Goal: Information Seeking & Learning: Learn about a topic

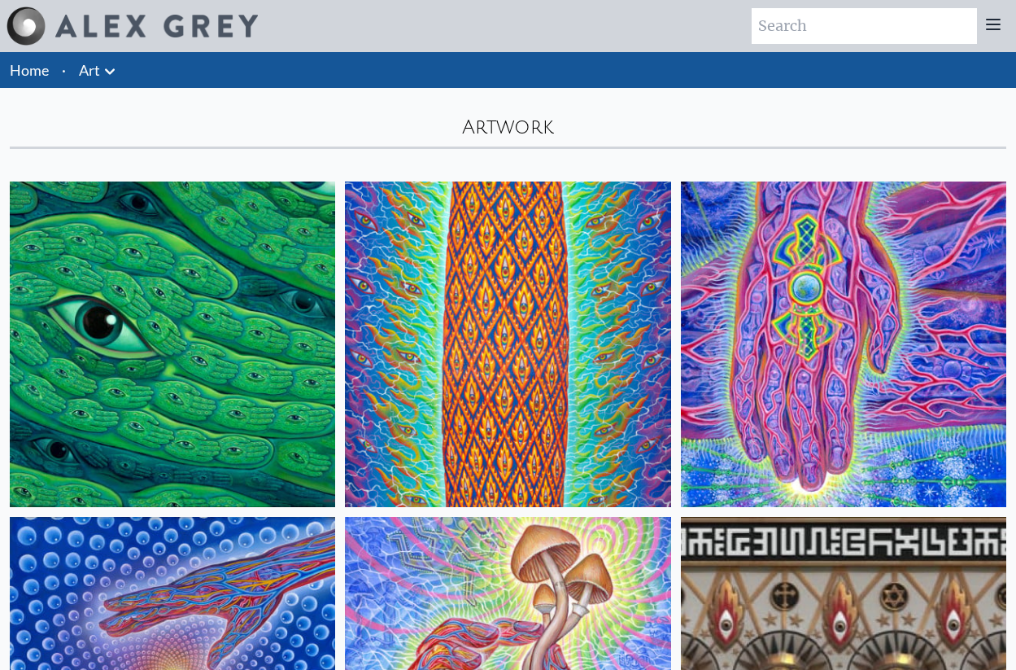
click at [994, 26] on icon at bounding box center [994, 25] width 20 height 20
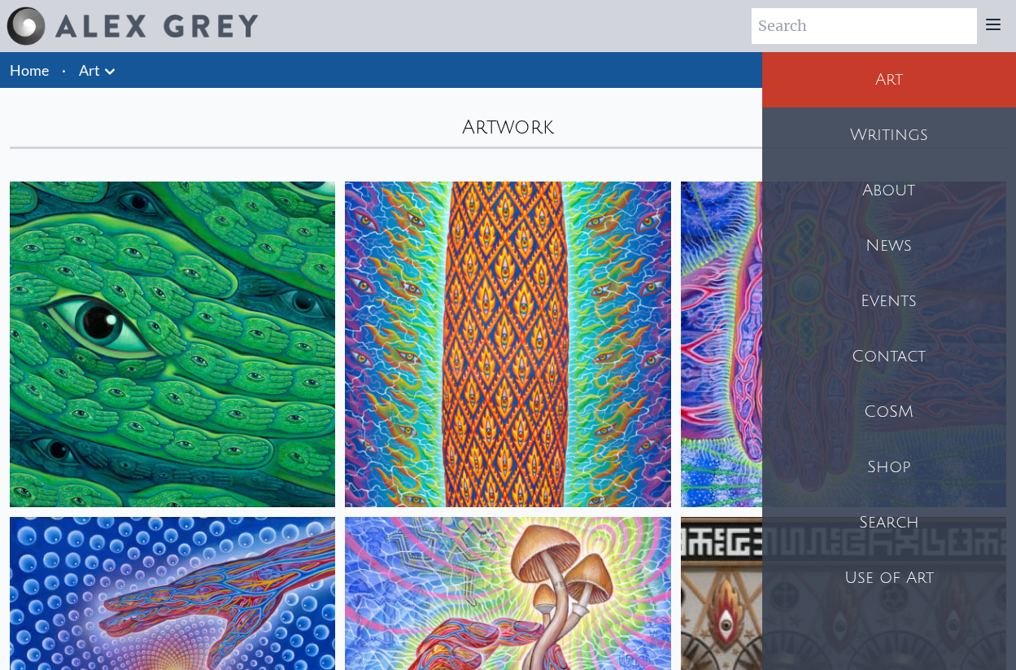
click at [669, 144] on div "Artwork" at bounding box center [508, 118] width 1016 height 61
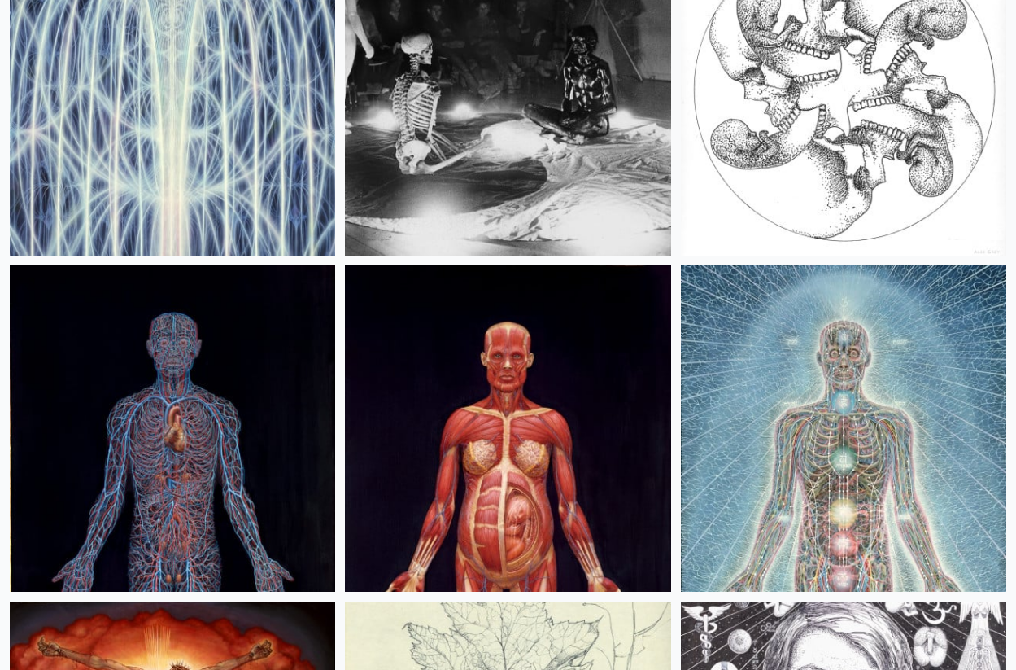
scroll to position [34521, 0]
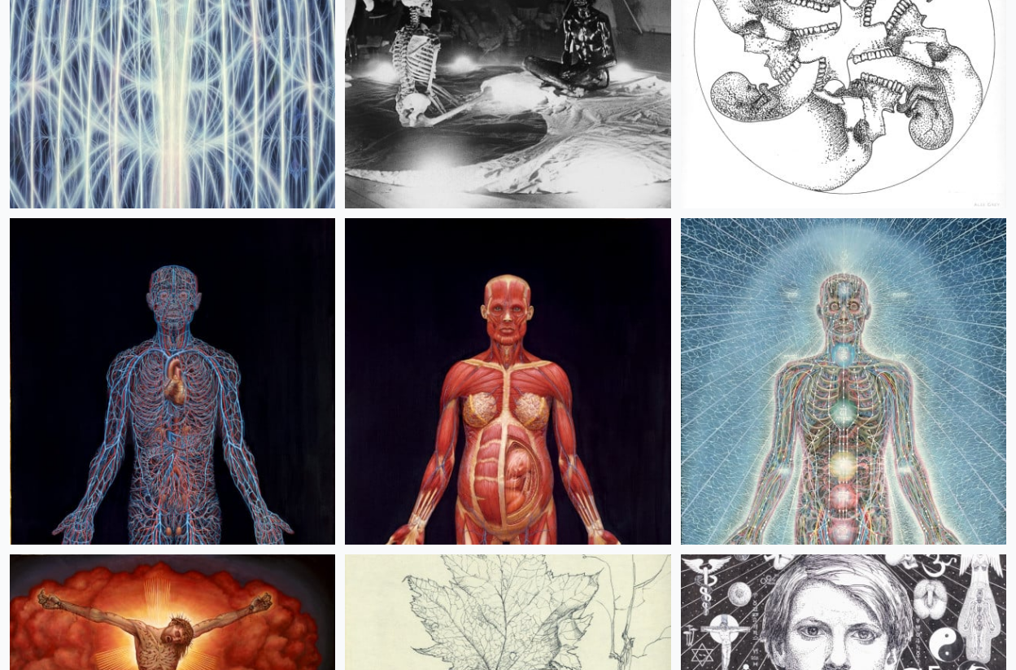
click at [735, 415] on img at bounding box center [843, 380] width 325 height 325
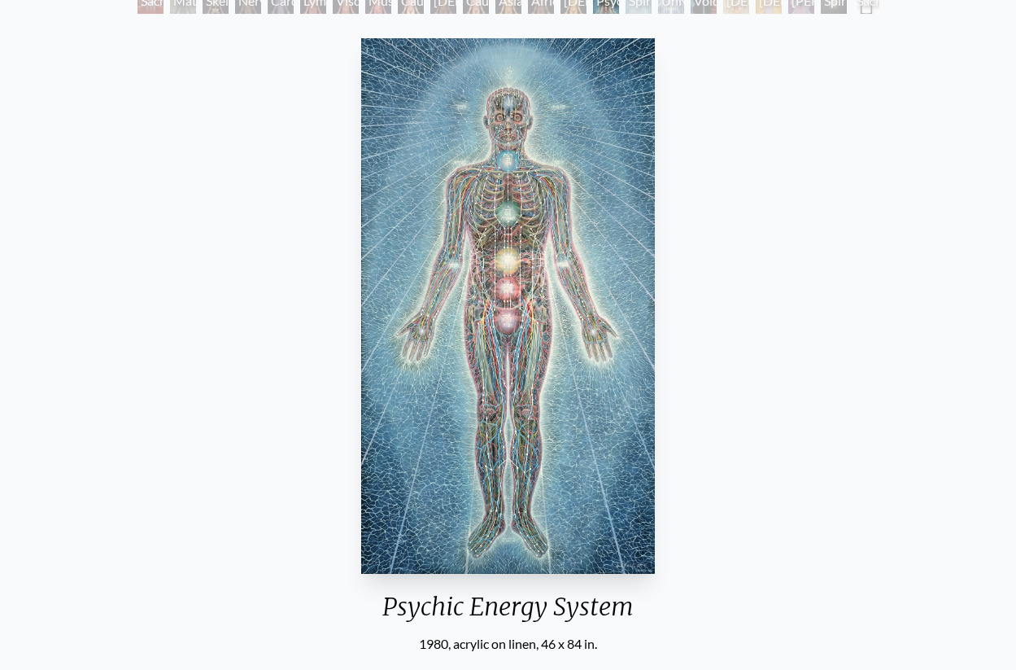
scroll to position [110, 0]
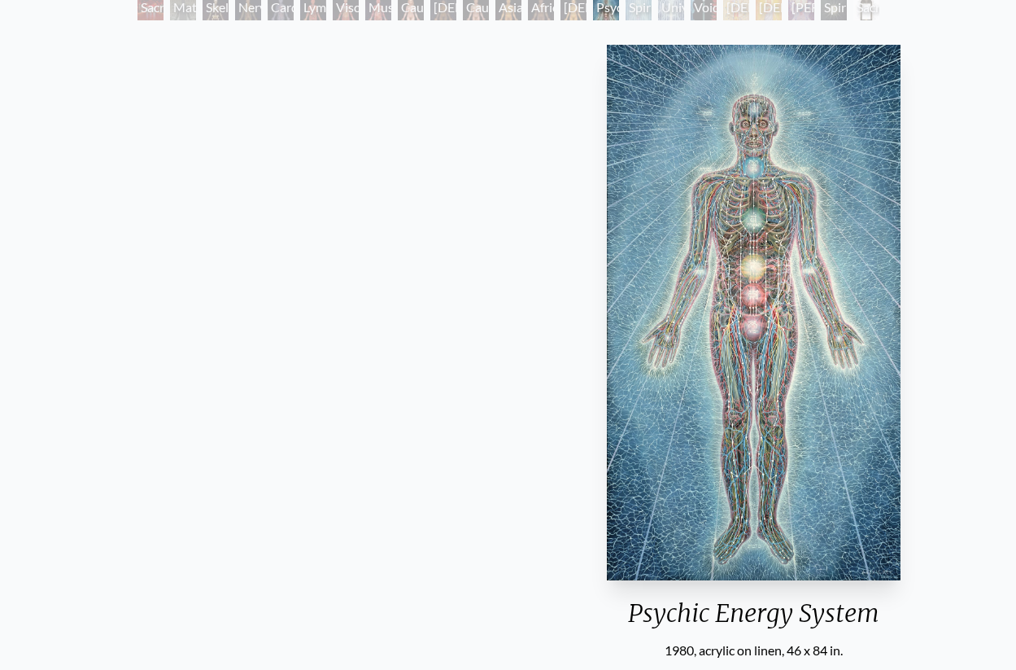
click at [715, 223] on img "15 / 23" at bounding box center [753, 312] width 293 height 535
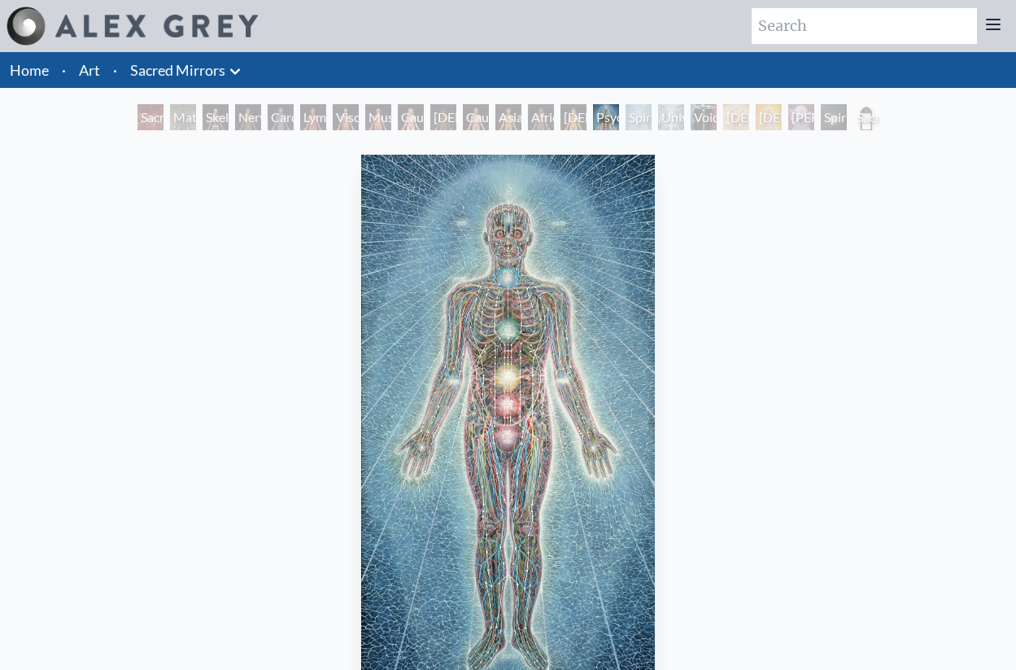
scroll to position [5, 0]
click at [639, 119] on div "Spiritual Energy System" at bounding box center [639, 117] width 26 height 26
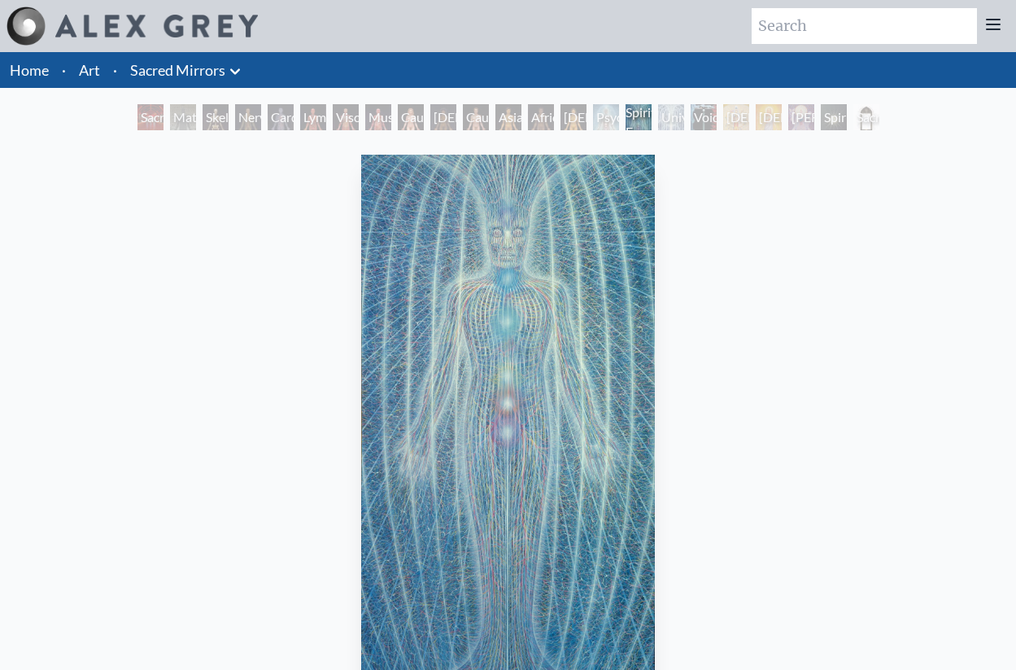
scroll to position [5, 0]
click at [696, 125] on div "Void Clear Light" at bounding box center [704, 117] width 26 height 26
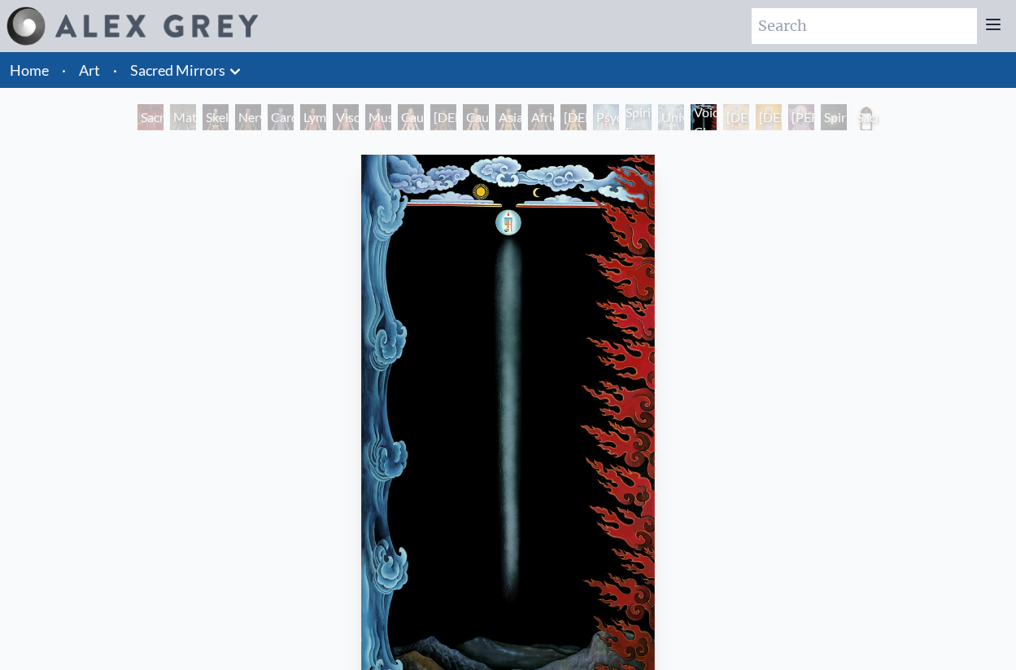
scroll to position [5, 0]
click at [662, 125] on div "Universal Mind Lattice" at bounding box center [671, 117] width 26 height 26
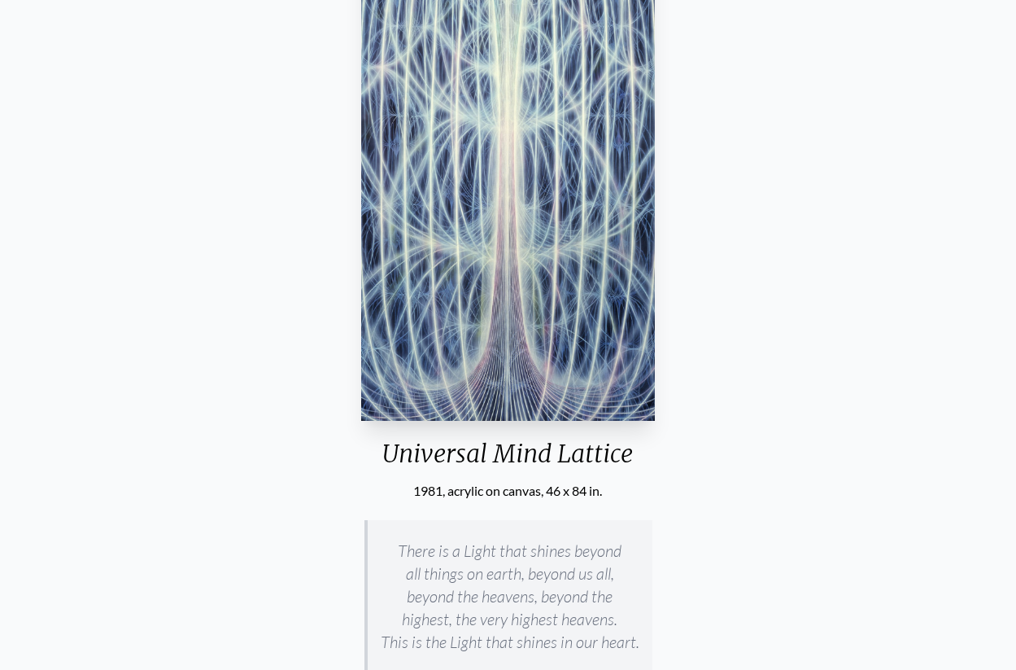
scroll to position [270, 0]
